Goal: Obtain resource: Obtain resource

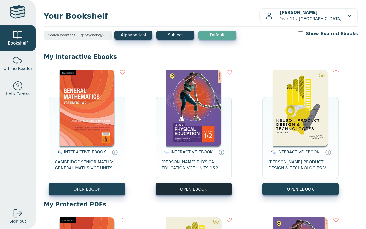
click at [198, 191] on button "OPEN EBOOK" at bounding box center [194, 189] width 76 height 12
click at [197, 193] on button "OPEN EBOOK" at bounding box center [194, 189] width 76 height 12
